Goal: Communication & Community: Participate in discussion

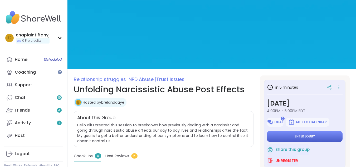
click at [319, 138] on button "Enter lobby" at bounding box center [305, 136] width 76 height 11
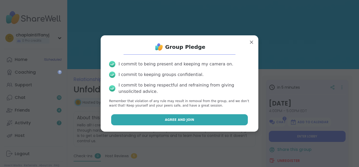
click at [203, 117] on button "Agree and Join" at bounding box center [179, 119] width 137 height 11
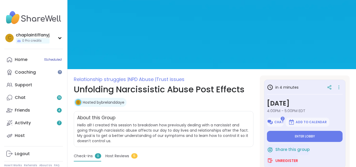
type textarea "*"
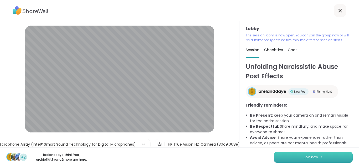
click at [284, 158] on button "Join now" at bounding box center [313, 156] width 79 height 11
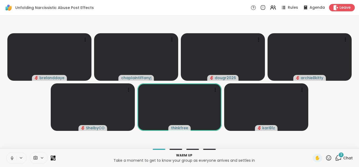
click at [13, 158] on icon at bounding box center [12, 157] width 5 height 5
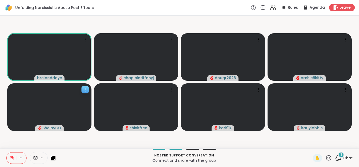
drag, startPoint x: 43, startPoint y: 68, endPoint x: 58, endPoint y: 114, distance: 48.4
click at [0, 0] on slot "brelanddaye chaplaintiffanyj dougr2026 archie8kitty ShelbyCO thinkfree kari91z …" at bounding box center [0, 0] width 0 height 0
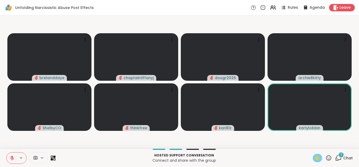
click at [313, 155] on div "✋" at bounding box center [317, 157] width 9 height 8
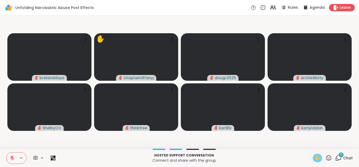
click at [9, 156] on button at bounding box center [12, 157] width 10 height 11
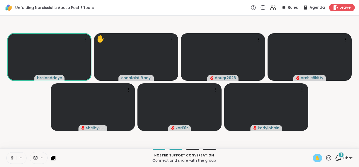
click at [315, 157] on span "✋" at bounding box center [317, 157] width 5 height 6
click at [10, 154] on button at bounding box center [12, 157] width 10 height 11
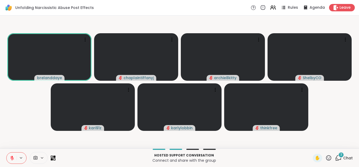
click at [14, 159] on icon at bounding box center [12, 157] width 5 height 5
click at [12, 156] on icon at bounding box center [12, 157] width 5 height 5
drag, startPoint x: 308, startPoint y: 136, endPoint x: 312, endPoint y: 159, distance: 23.9
click at [313, 160] on div "Unfolding Narcissistic Abuse Post Effects Rules Agenda Leave brelanddaye chapla…" at bounding box center [179, 83] width 359 height 167
click at [315, 159] on span "✋" at bounding box center [317, 157] width 5 height 6
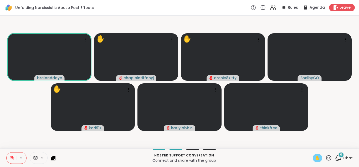
click at [315, 158] on span "✋" at bounding box center [317, 157] width 5 height 6
drag, startPoint x: 314, startPoint y: 156, endPoint x: 313, endPoint y: 159, distance: 3.9
click at [315, 159] on span "✋" at bounding box center [317, 157] width 5 height 6
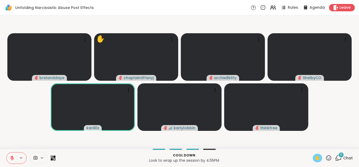
drag, startPoint x: 130, startPoint y: 127, endPoint x: 311, endPoint y: 156, distance: 183.9
click at [311, 156] on div "Unfolding Narcissistic Abuse Post Effects Rules Agenda Leave brelanddaye ✋ chap…" at bounding box center [179, 83] width 359 height 167
click at [315, 156] on span "✋" at bounding box center [317, 157] width 5 height 6
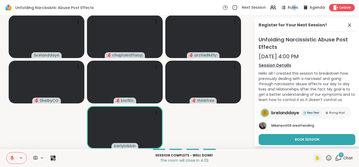
drag, startPoint x: 283, startPoint y: -23, endPoint x: 301, endPoint y: -23, distance: 18.7
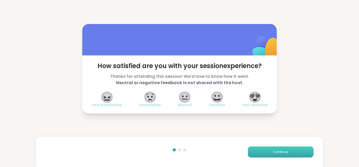
click at [258, 151] on button "Continue" at bounding box center [281, 151] width 66 height 11
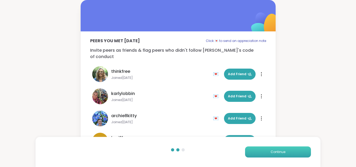
click at [258, 151] on button "Continue" at bounding box center [278, 151] width 66 height 11
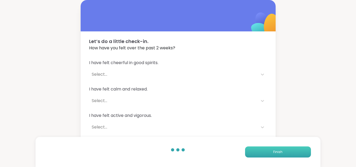
click at [258, 151] on button "Finish" at bounding box center [278, 151] width 66 height 11
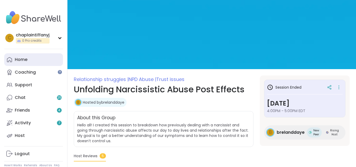
click at [18, 62] on div "Home" at bounding box center [21, 60] width 13 height 6
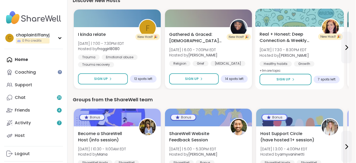
scroll to position [563, 1]
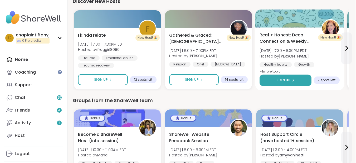
click at [283, 77] on button "Sign Up" at bounding box center [285, 79] width 52 height 11
click at [271, 82] on button "Sign Up" at bounding box center [285, 79] width 52 height 11
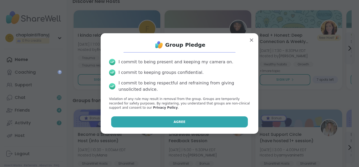
click at [198, 119] on button "Agree" at bounding box center [179, 121] width 137 height 11
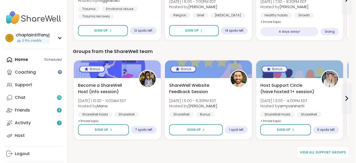
scroll to position [704, 1]
click at [309, 154] on link "View all support groups" at bounding box center [322, 151] width 51 height 11
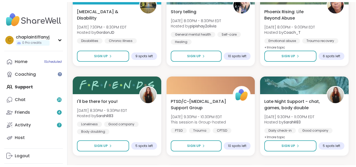
scroll to position [458, 1]
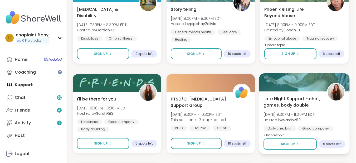
click at [311, 123] on div "Late Night Support - chat, games, body double [DATE] 9:30PM - 11:00PM EDT Hoste…" at bounding box center [304, 116] width 82 height 43
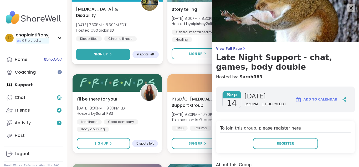
click at [98, 55] on span "Sign Up" at bounding box center [101, 54] width 14 height 5
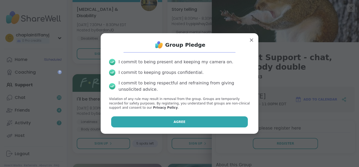
drag, startPoint x: 170, startPoint y: 117, endPoint x: 170, endPoint y: 121, distance: 4.2
click at [170, 121] on button "Agree" at bounding box center [179, 121] width 137 height 11
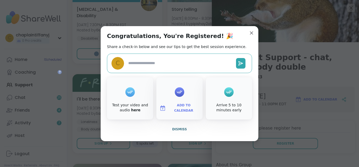
type textarea "*"
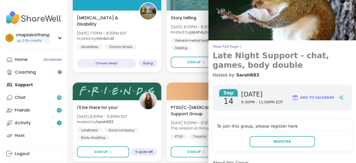
scroll to position [3, 0]
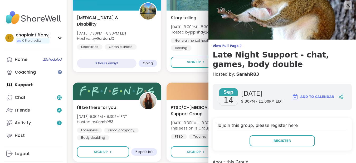
click at [148, 14] on img at bounding box center [148, 11] width 17 height 17
